Goal: Task Accomplishment & Management: Use online tool/utility

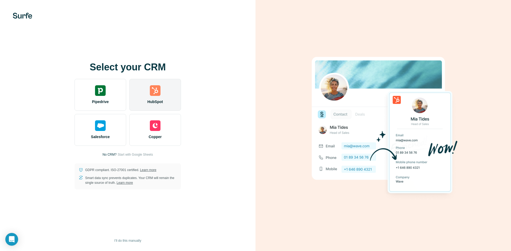
click at [159, 94] on img at bounding box center [155, 90] width 11 height 11
